Goal: Transaction & Acquisition: Purchase product/service

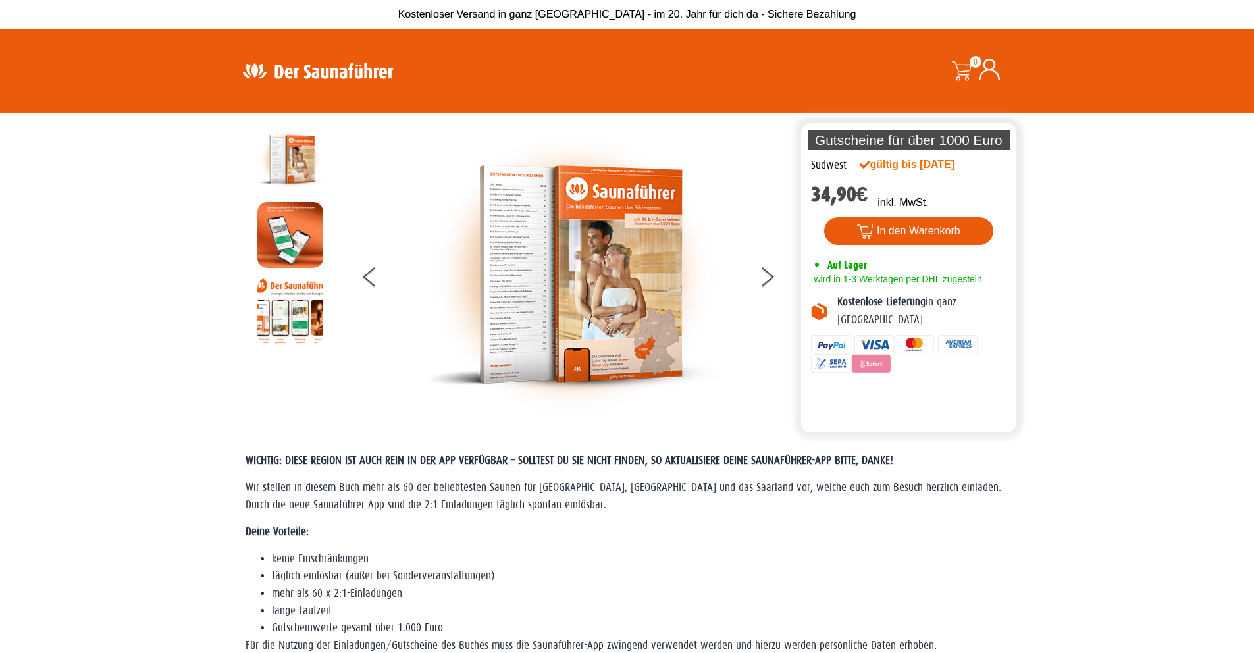
click at [353, 66] on img at bounding box center [317, 71] width 171 height 26
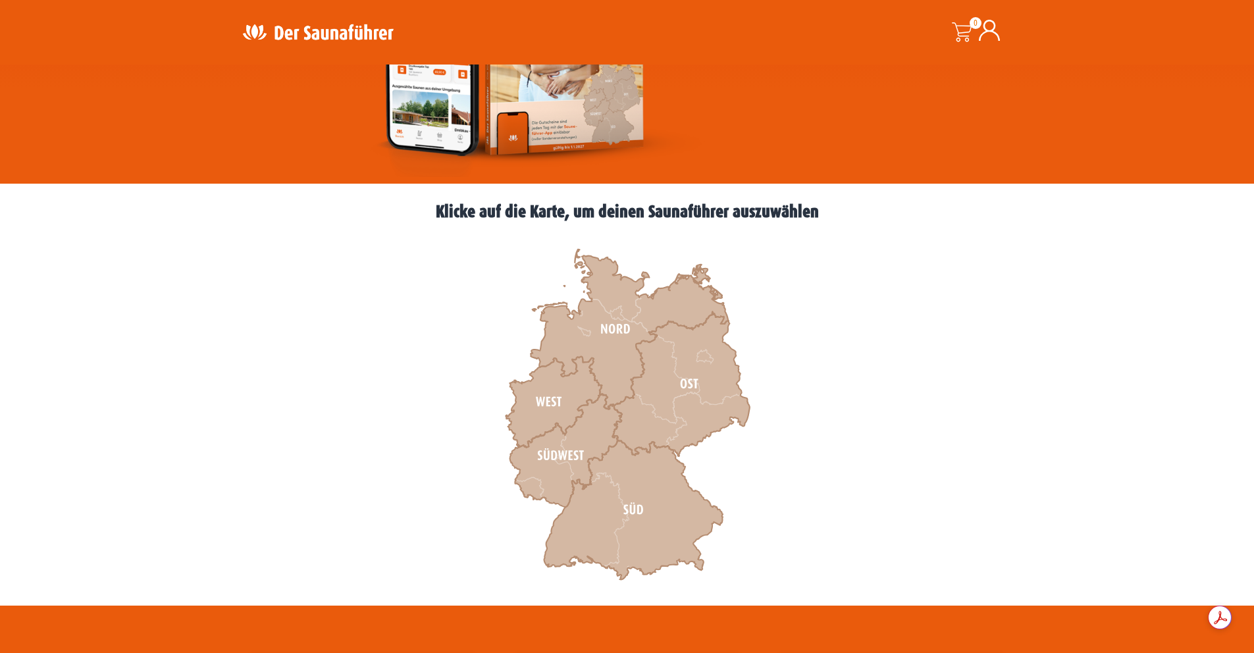
scroll to position [263, 0]
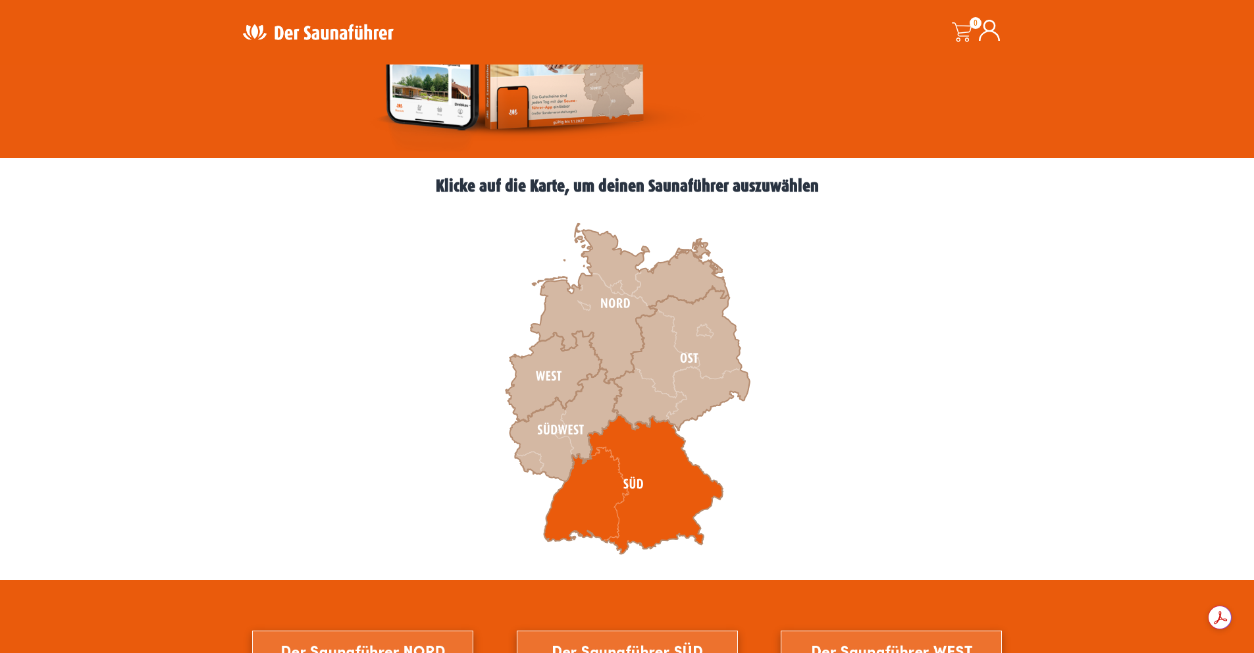
click at [611, 498] on icon at bounding box center [633, 485] width 179 height 140
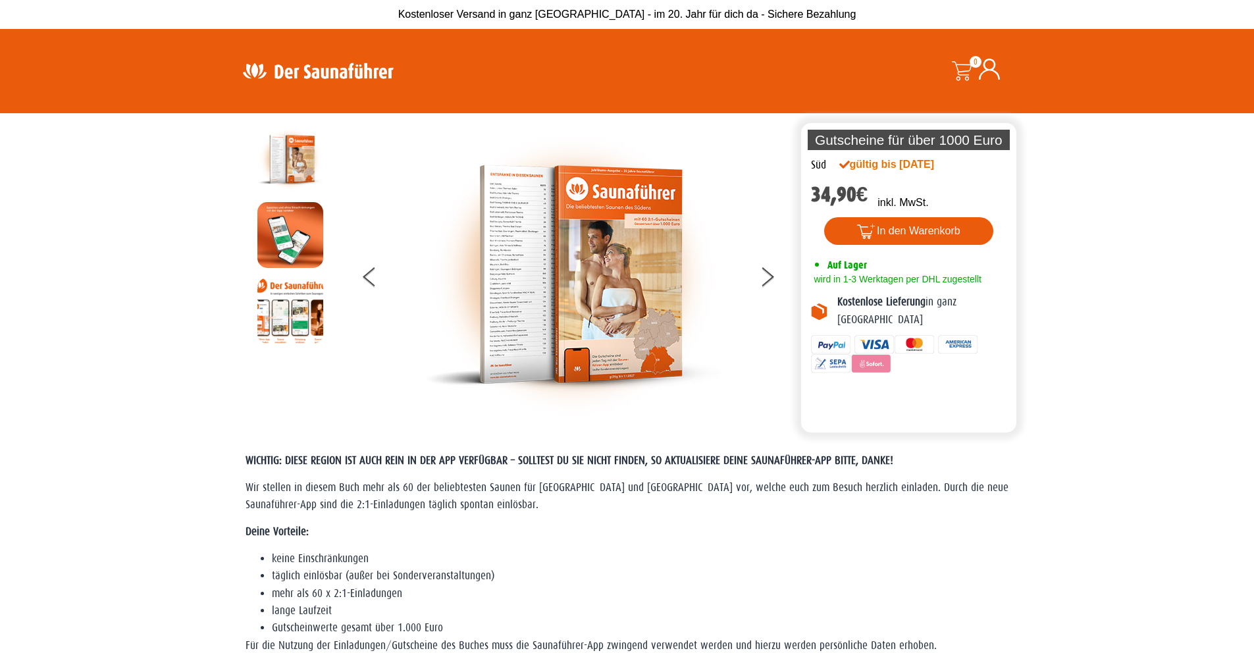
click at [306, 75] on img at bounding box center [317, 71] width 171 height 26
